Goal: Transaction & Acquisition: Purchase product/service

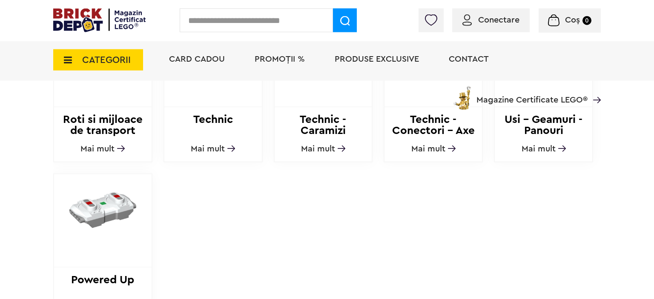
scroll to position [1033, 0]
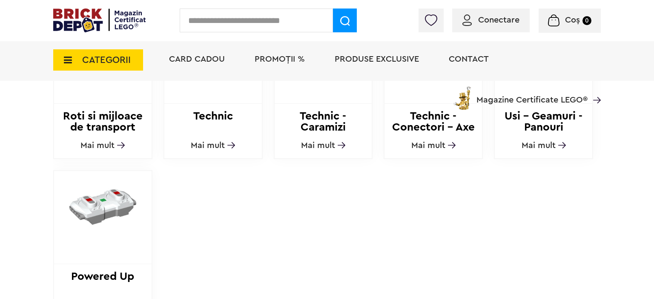
click at [136, 224] on img at bounding box center [102, 206] width 97 height 71
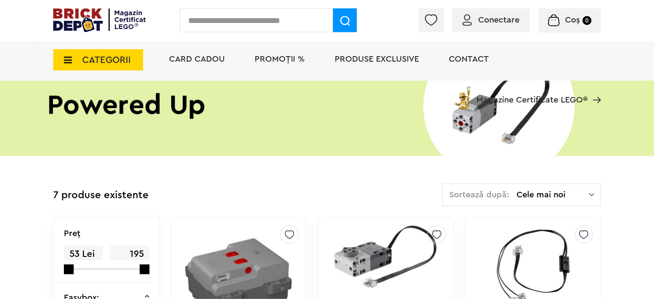
scroll to position [90, 0]
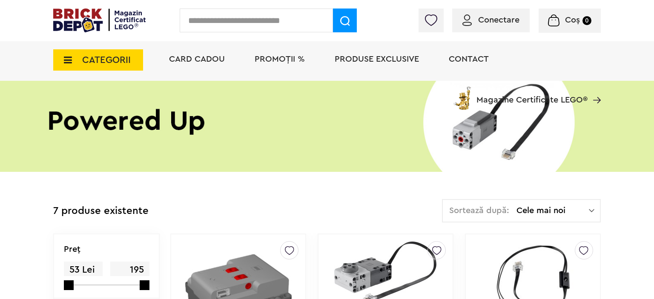
click at [564, 216] on div "Sortează după: Cele mai noi Cele mai noi Cele mai vechi Cele mai ieftine Cele m…" at bounding box center [521, 210] width 159 height 23
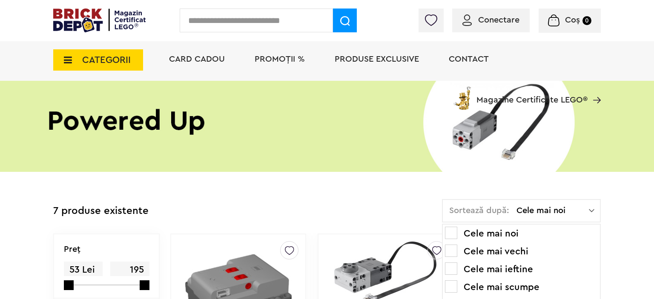
click at [511, 251] on li "Cele mai vechi" at bounding box center [521, 252] width 153 height 14
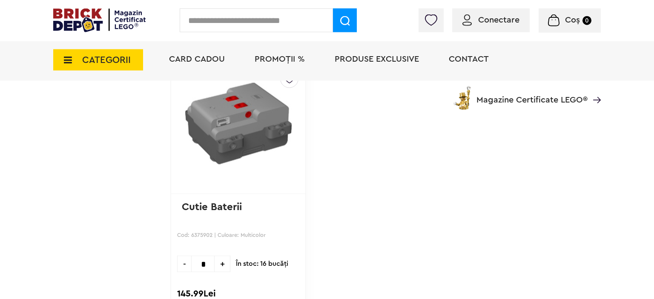
scroll to position [830, 0]
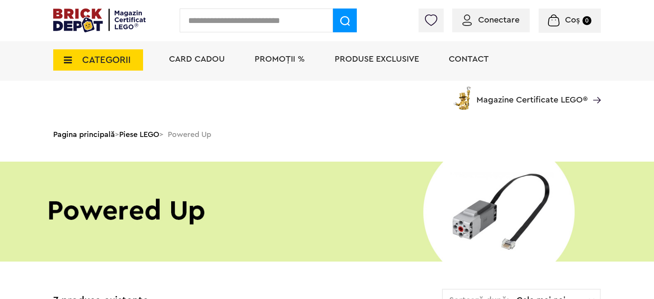
scroll to position [112, 0]
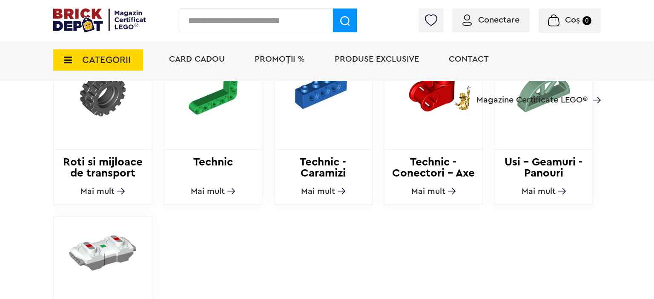
scroll to position [965, 0]
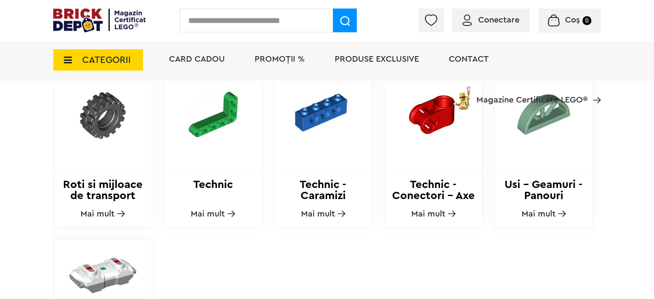
click at [177, 146] on img at bounding box center [212, 114] width 97 height 71
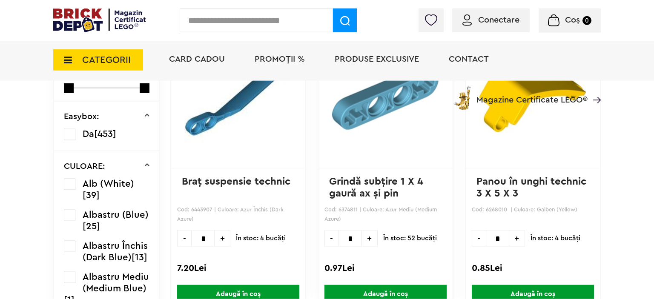
scroll to position [246, 0]
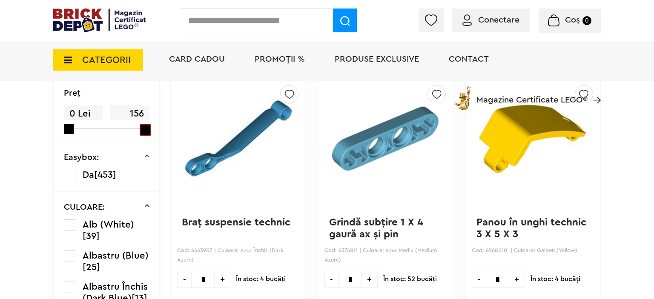
click at [144, 129] on span at bounding box center [145, 129] width 11 height 11
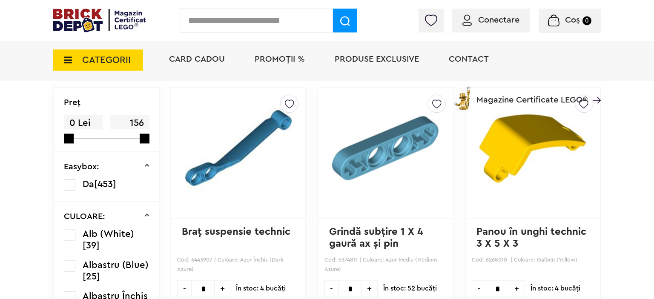
scroll to position [246, 0]
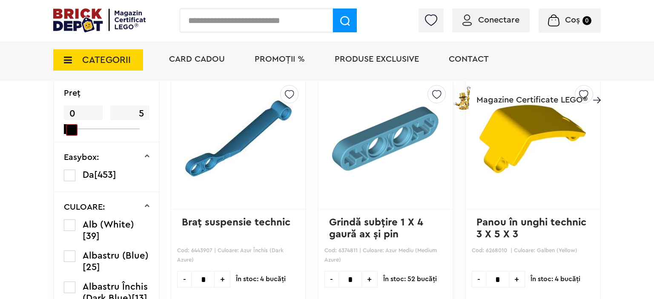
drag, startPoint x: 0, startPoint y: 0, endPoint x: 62, endPoint y: 132, distance: 145.9
click at [62, 132] on div "Preţ 0 5" at bounding box center [106, 110] width 105 height 64
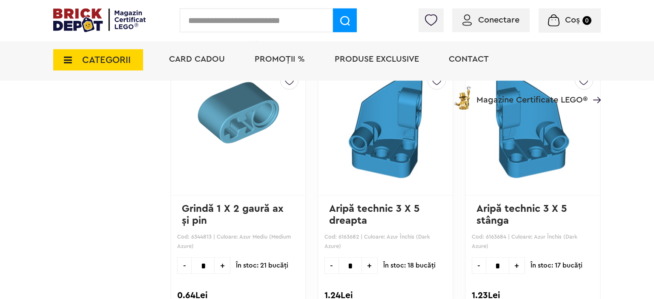
scroll to position [853, 0]
